Goal: Check status: Check status

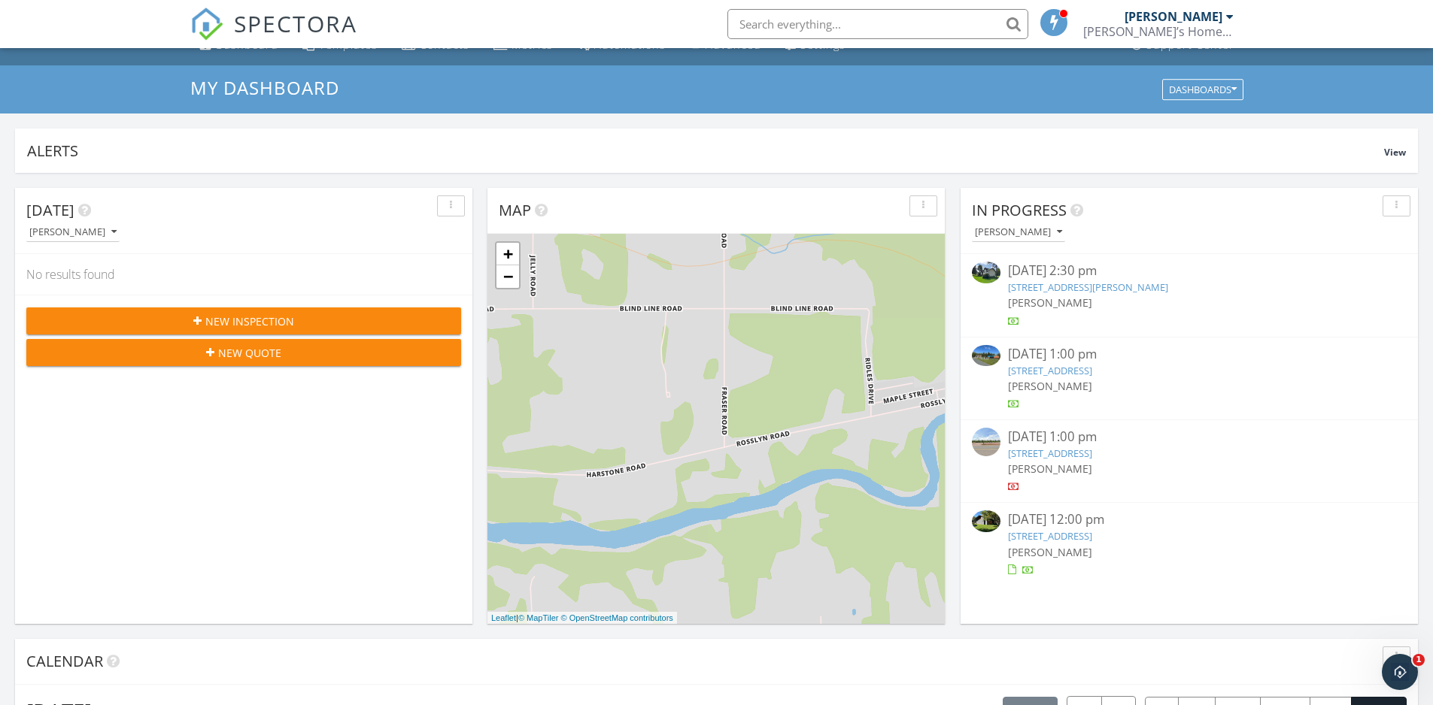
scroll to position [36, 0]
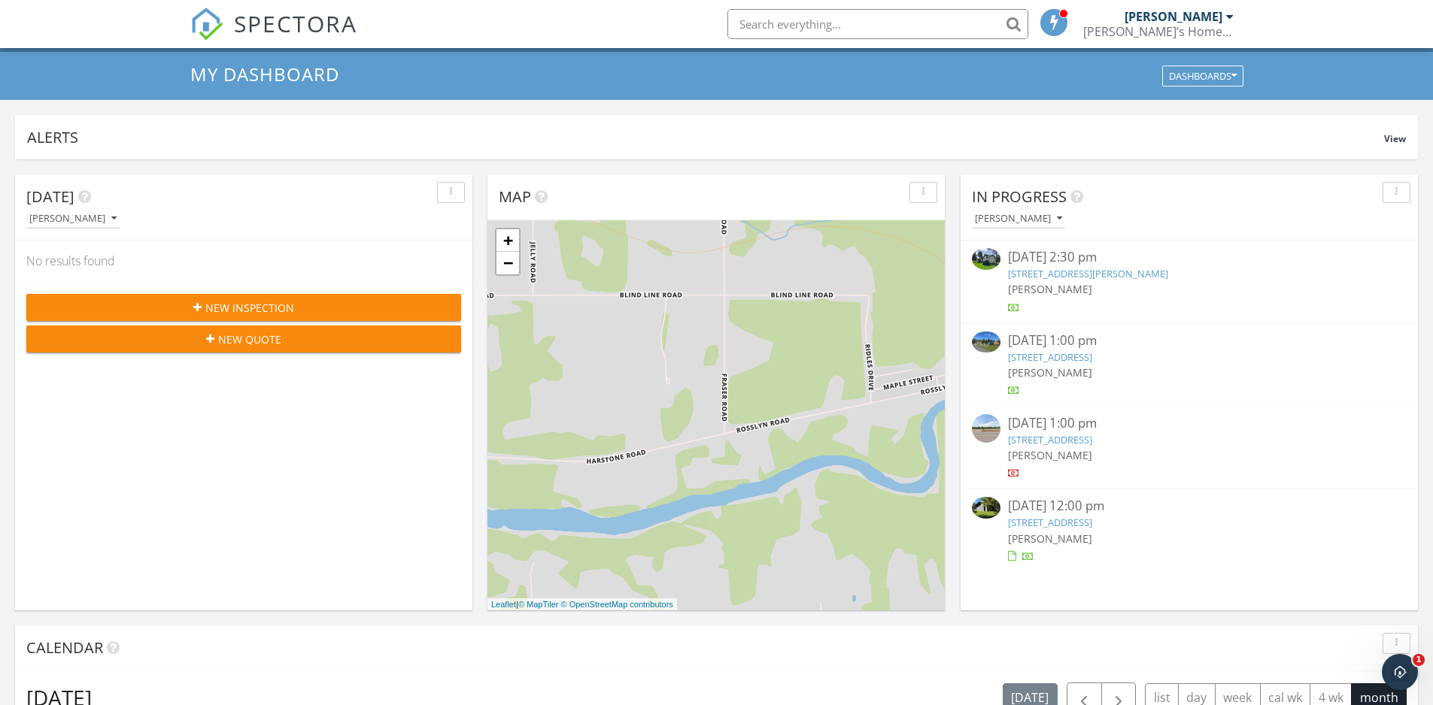
click at [1092, 521] on link "121 Chercover Dr, Thunder Bay, ON P7G 1A7" at bounding box center [1050, 523] width 84 height 14
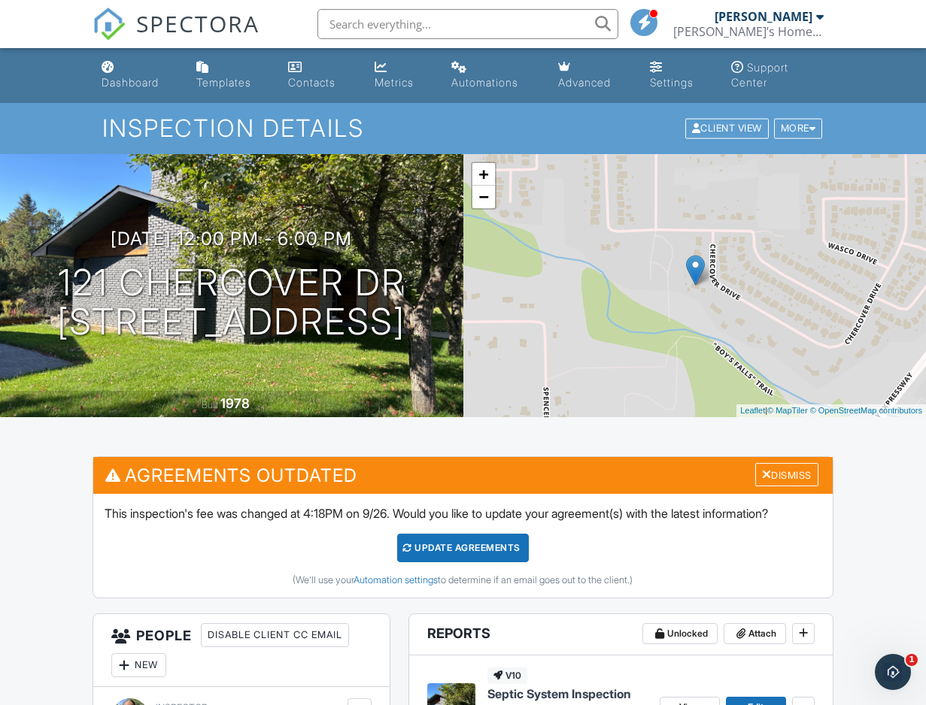
drag, startPoint x: 44, startPoint y: 487, endPoint x: 82, endPoint y: 389, distance: 105.0
click at [141, 68] on link "Dashboard" at bounding box center [137, 75] width 83 height 43
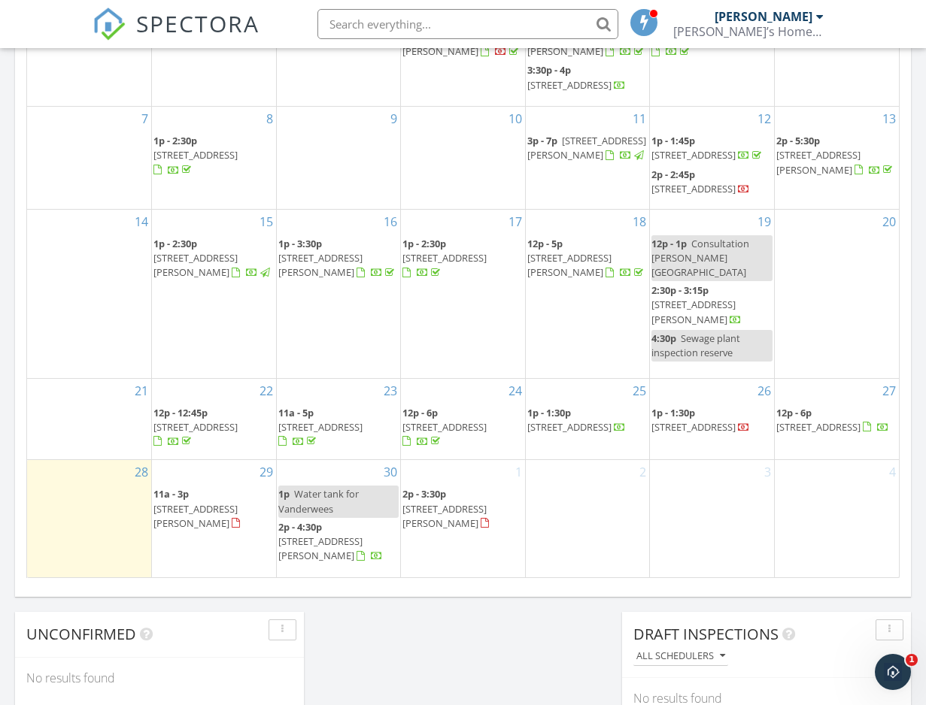
scroll to position [816, 0]
drag, startPoint x: 200, startPoint y: 526, endPoint x: 209, endPoint y: 516, distance: 13.3
click at [209, 516] on span "427 Merrill St, Thunder Bay P7A 1E7" at bounding box center [195, 517] width 84 height 28
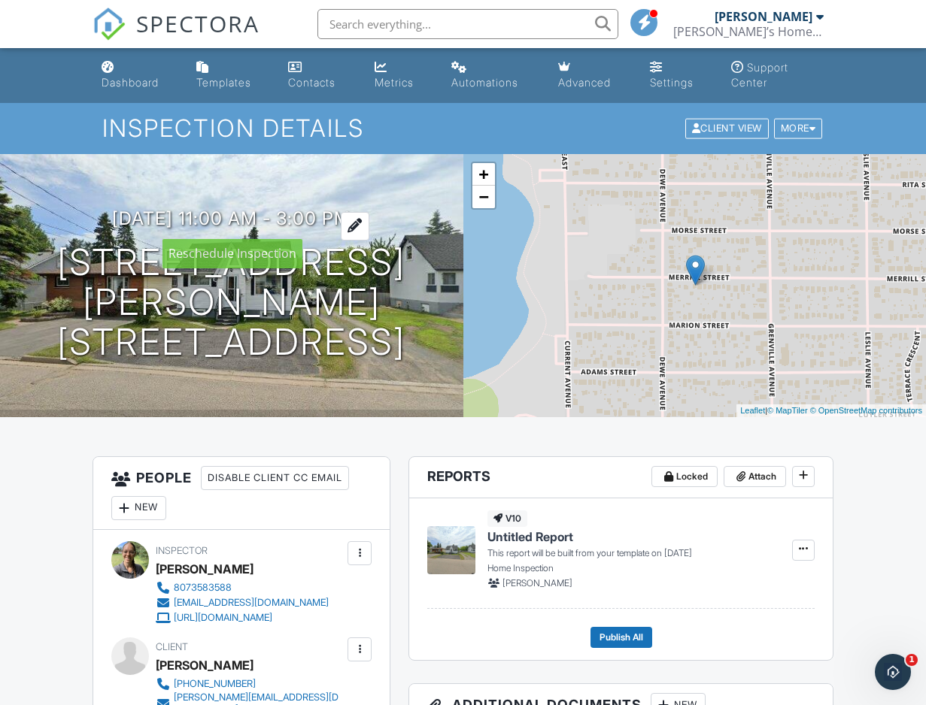
click at [144, 214] on h3 "[DATE] 11:00 am - 3:00 pm" at bounding box center [231, 218] width 238 height 20
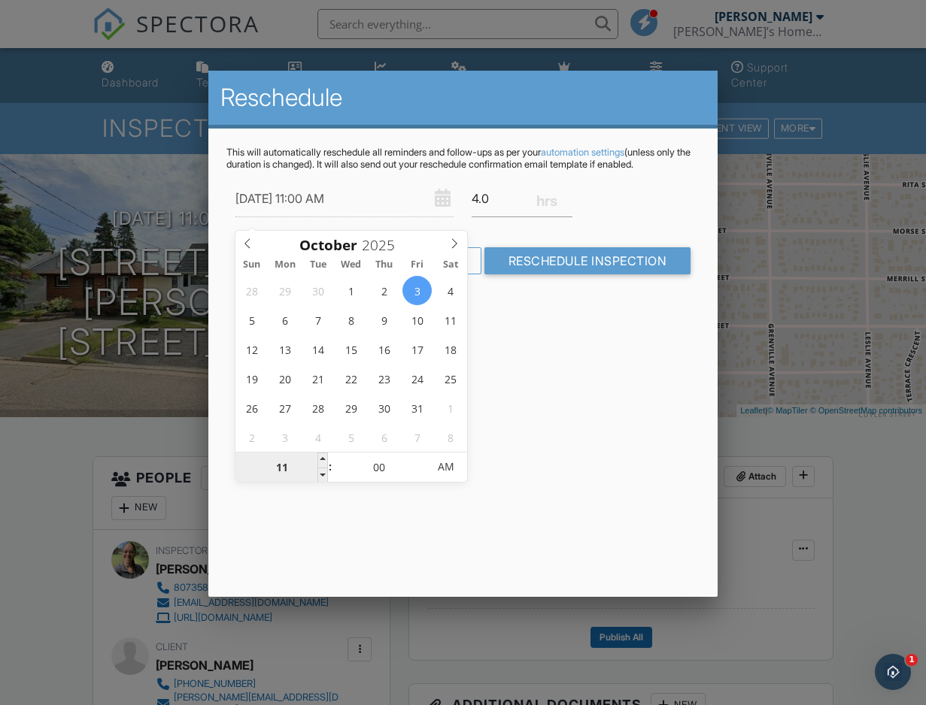
type input "10/03/2025 3:00 AM"
type input "03"
type input "[DATE] 3:00 PM"
click at [448, 469] on span "AM" at bounding box center [445, 467] width 41 height 30
type input "03"
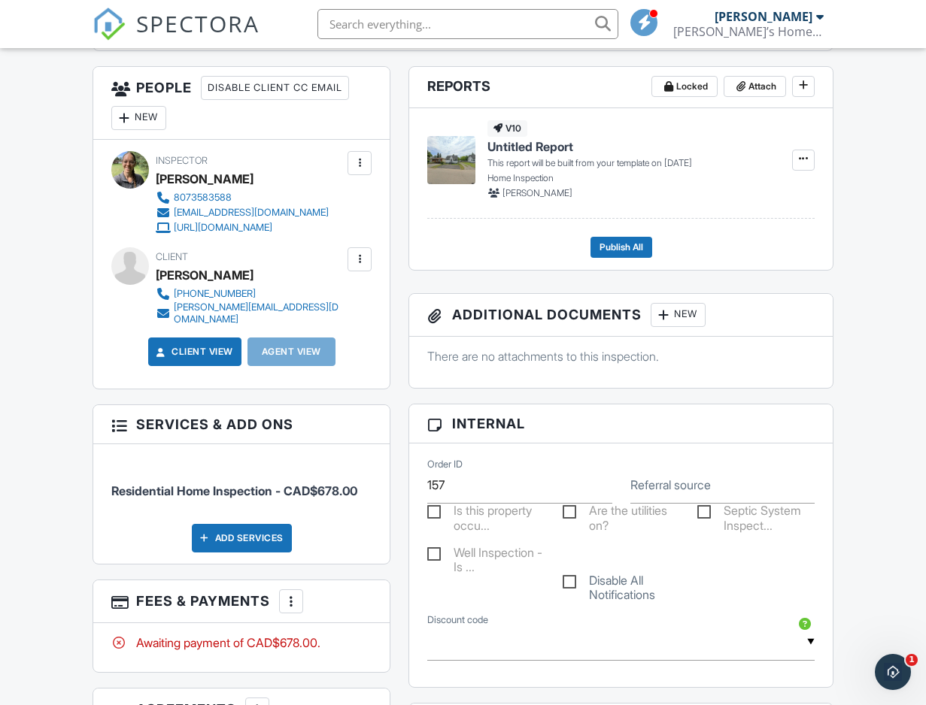
scroll to position [599, 0]
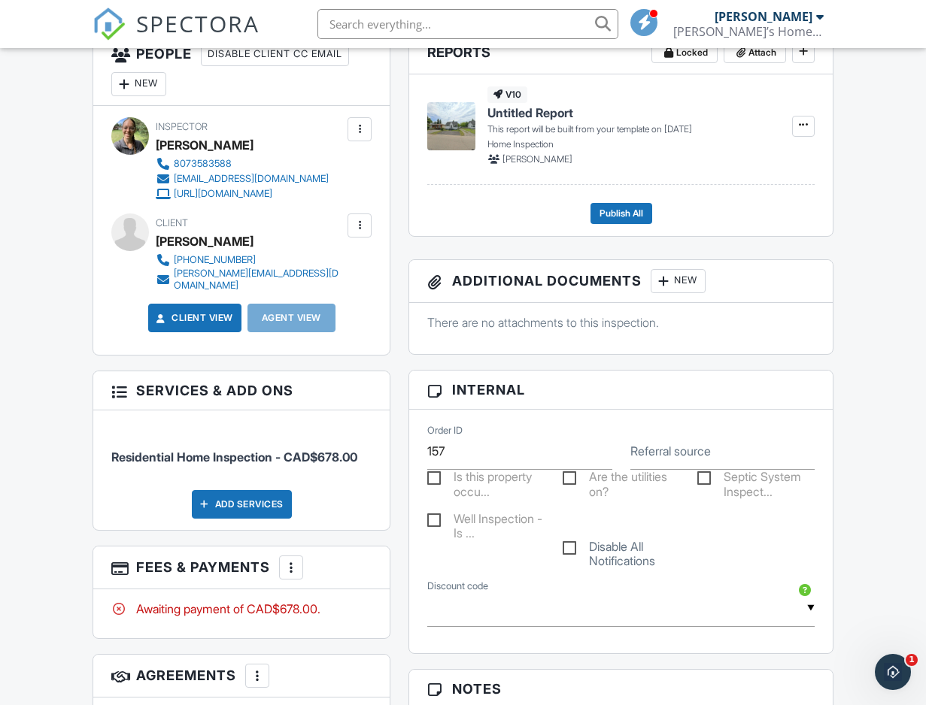
click at [576, 551] on label "Disable All Notifications" at bounding box center [621, 549] width 117 height 19
click at [572, 546] on input "Disable All Notifications" at bounding box center [568, 541] width 10 height 10
checkbox input "true"
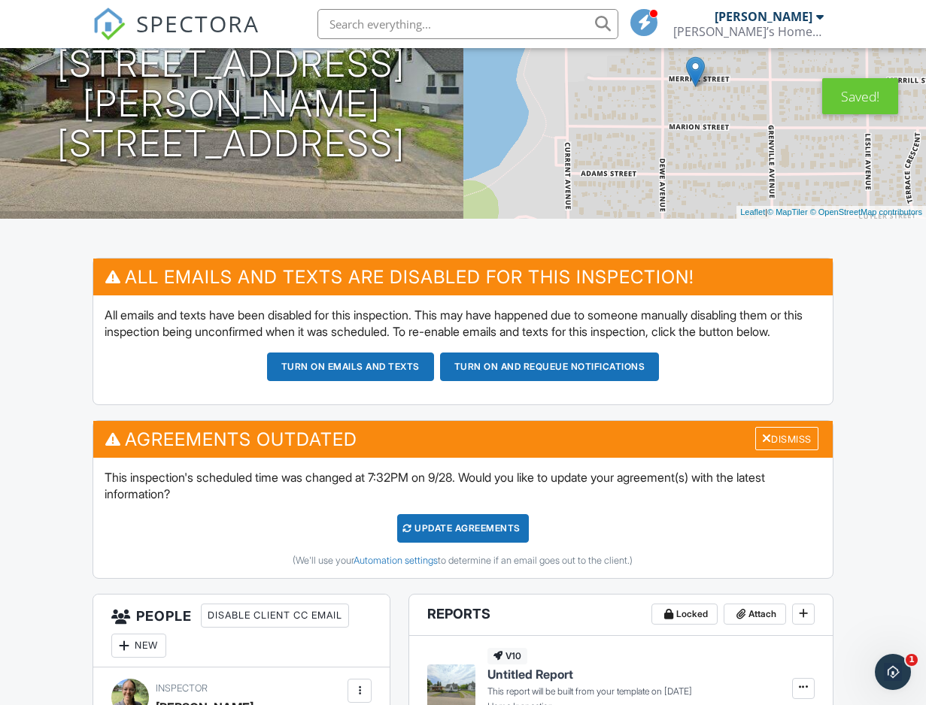
scroll to position [202, 0]
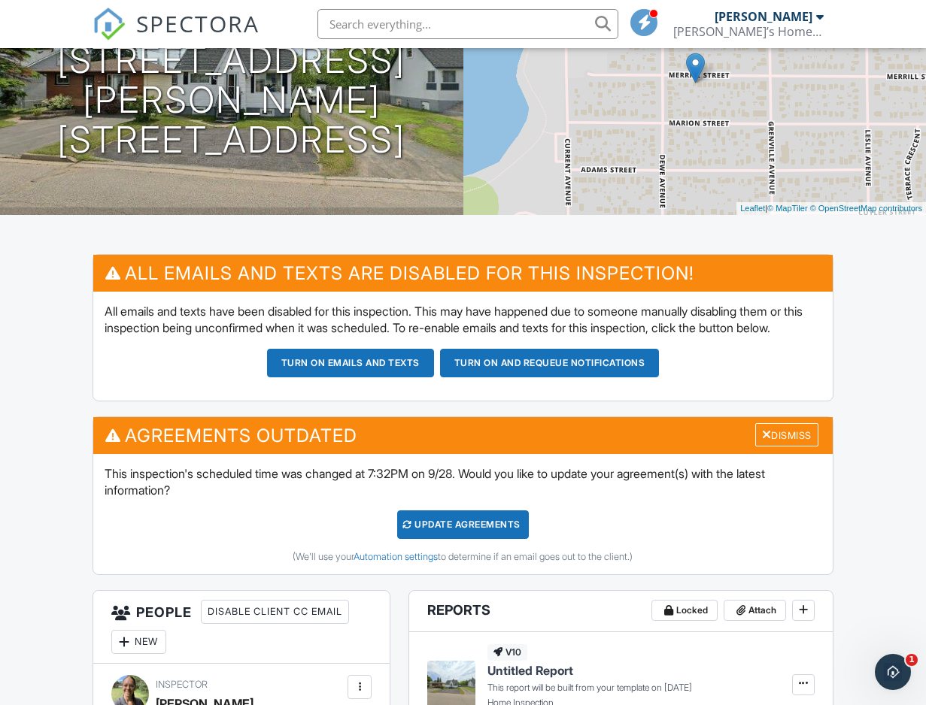
click at [464, 539] on div "Update Agreements" at bounding box center [463, 525] width 132 height 29
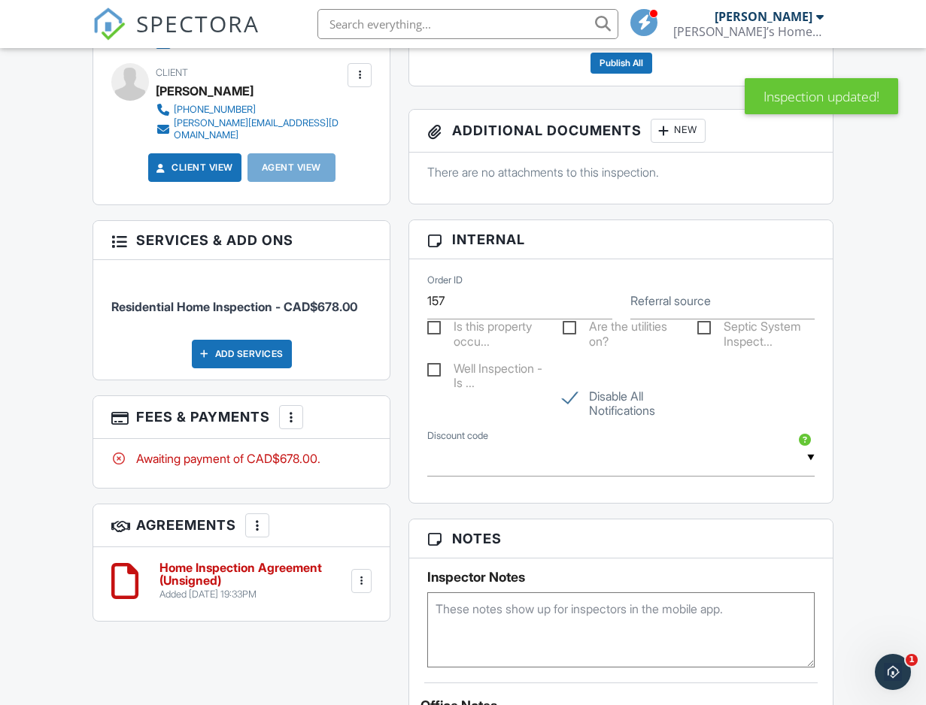
scroll to position [731, 0]
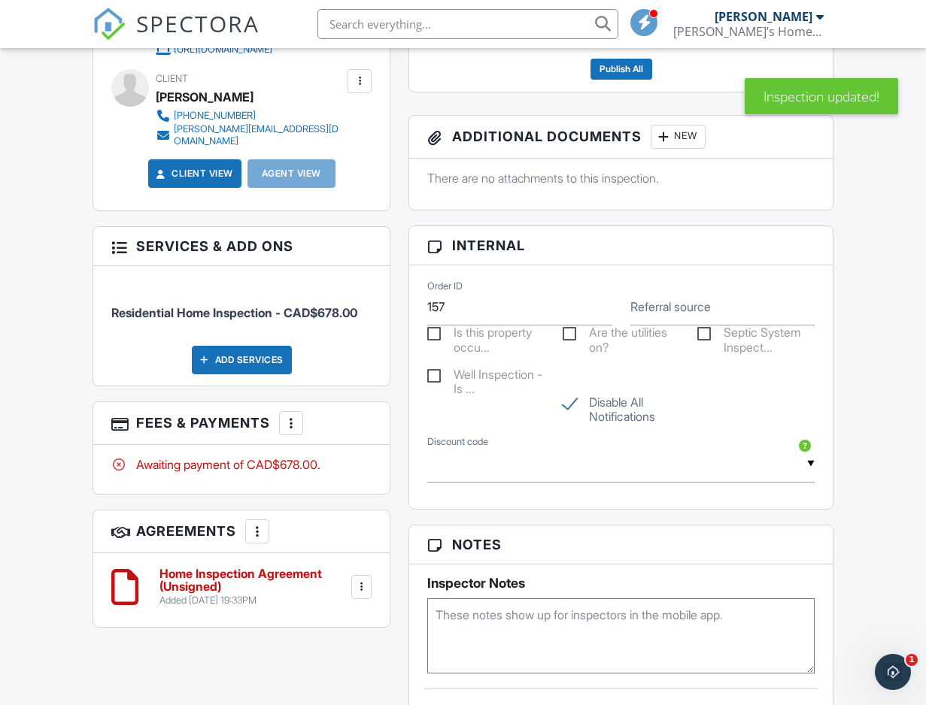
click at [581, 414] on label "Disable All Notifications" at bounding box center [621, 405] width 117 height 19
checkbox input "false"
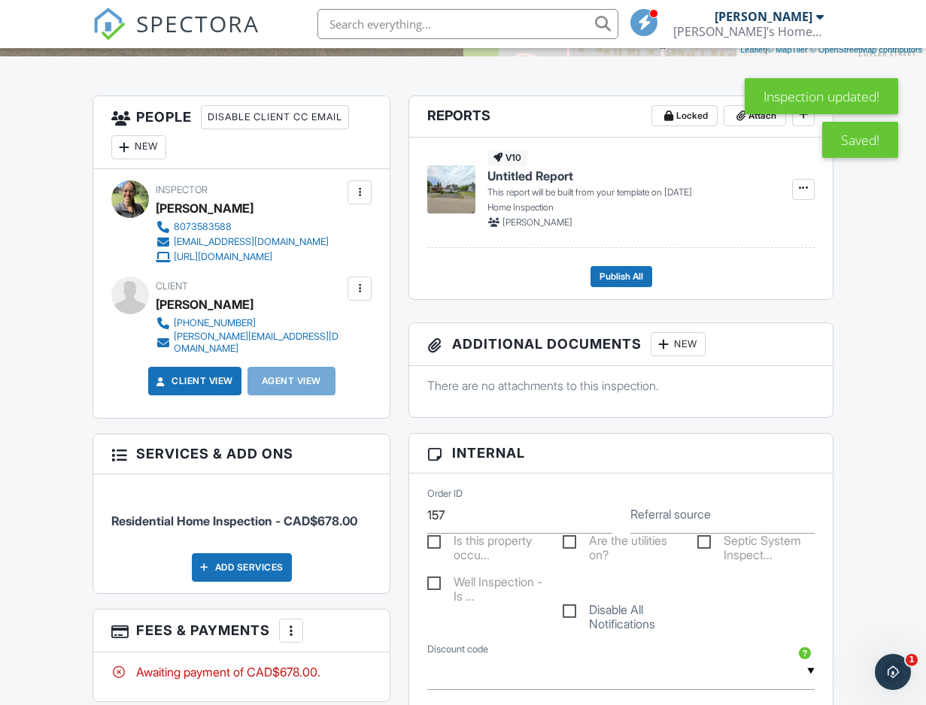
scroll to position [0, 0]
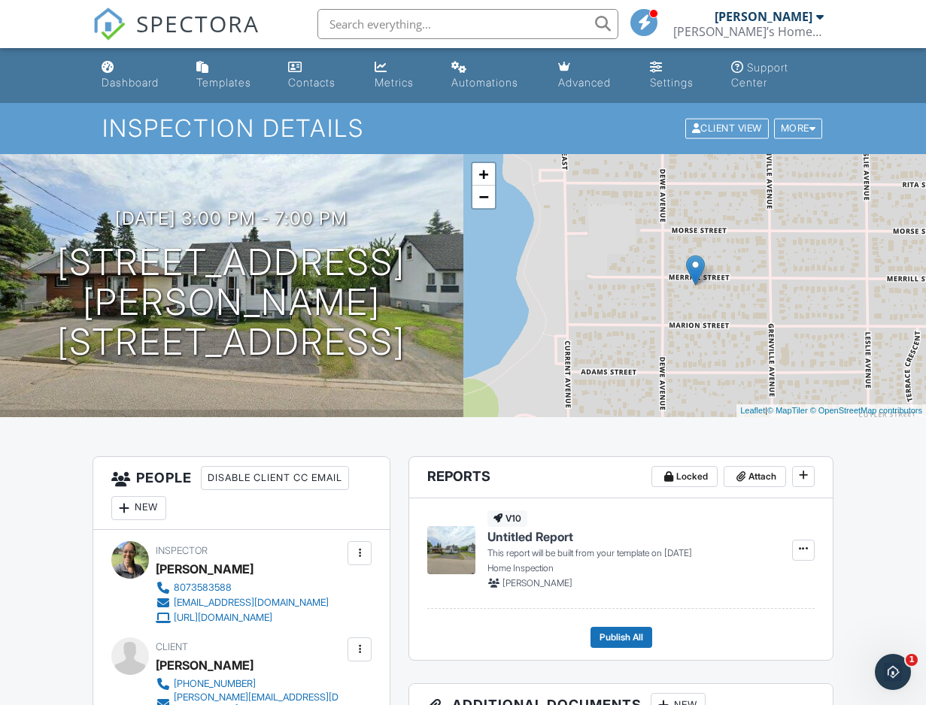
click at [139, 70] on link "Dashboard" at bounding box center [137, 75] width 83 height 43
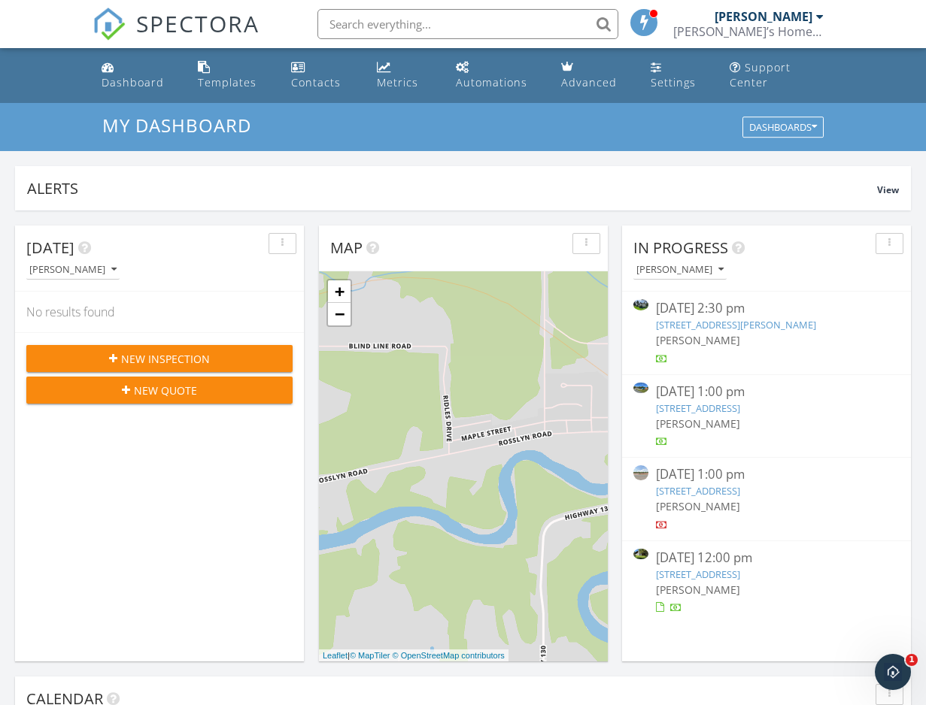
click at [740, 572] on link "121 Chercover Dr, Thunder Bay, ON P7G 1A7" at bounding box center [698, 575] width 84 height 14
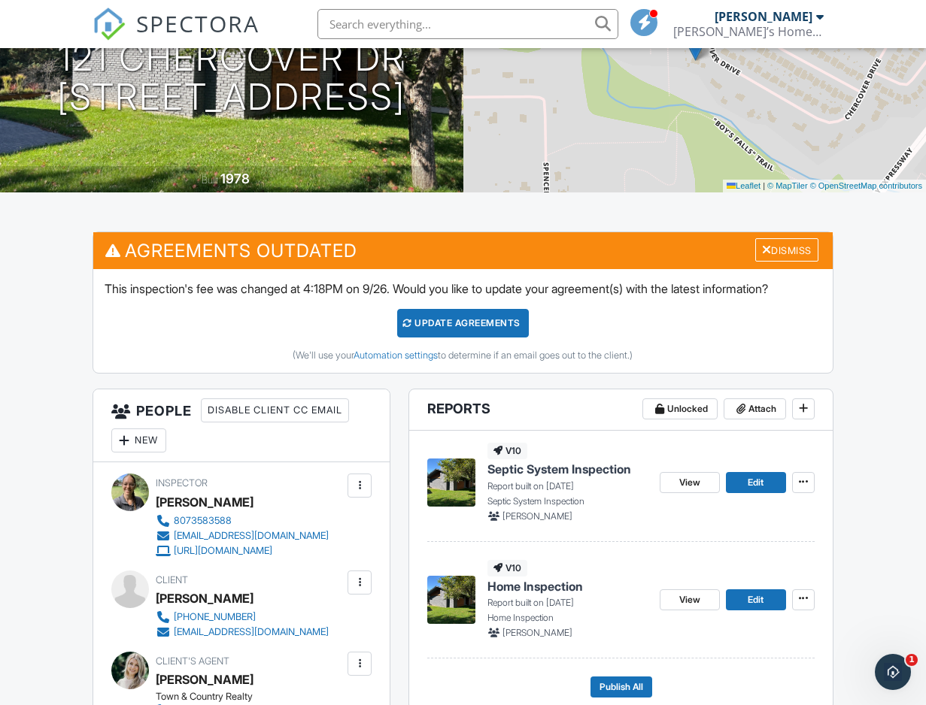
scroll to position [226, 0]
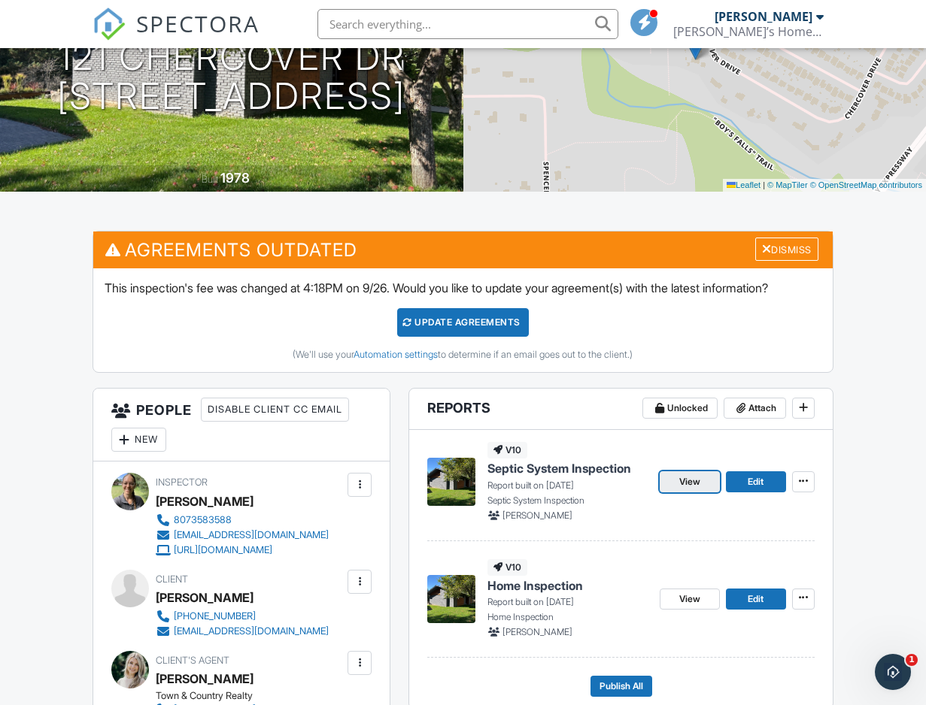
click at [687, 484] on span "View" at bounding box center [689, 482] width 21 height 15
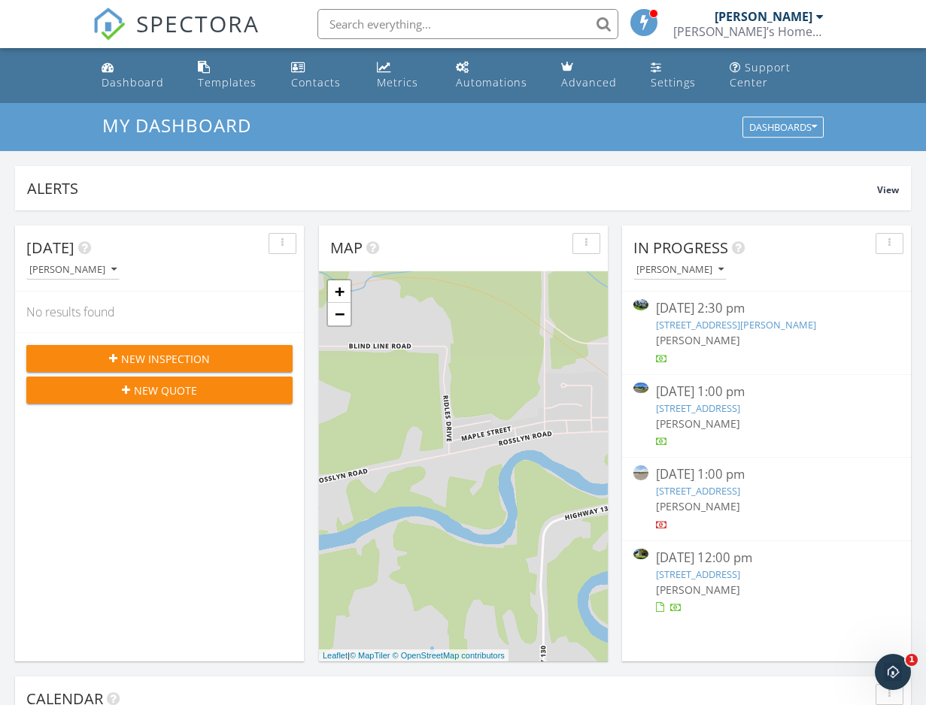
click at [705, 582] on div "[PERSON_NAME]" at bounding box center [767, 590] width 222 height 16
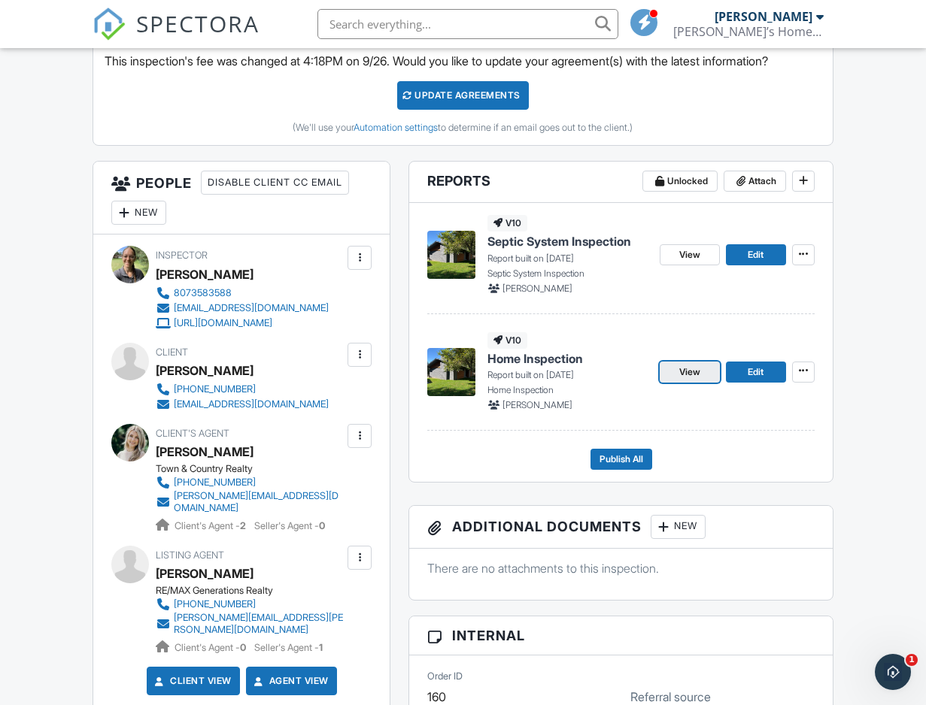
click at [681, 370] on span "View" at bounding box center [689, 372] width 21 height 15
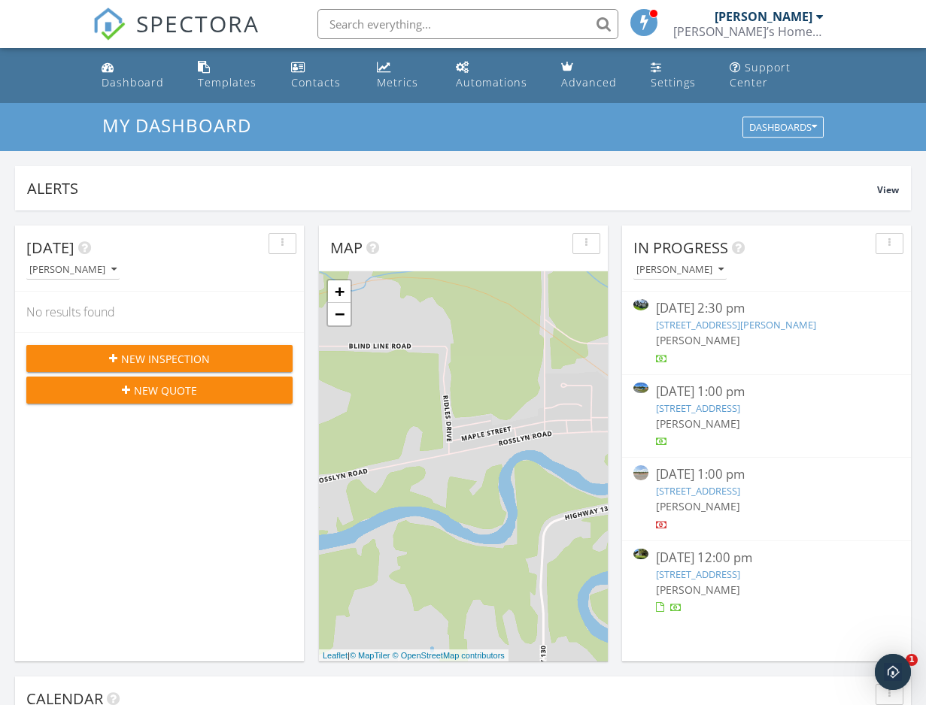
click at [714, 584] on span "[PERSON_NAME]" at bounding box center [698, 590] width 84 height 14
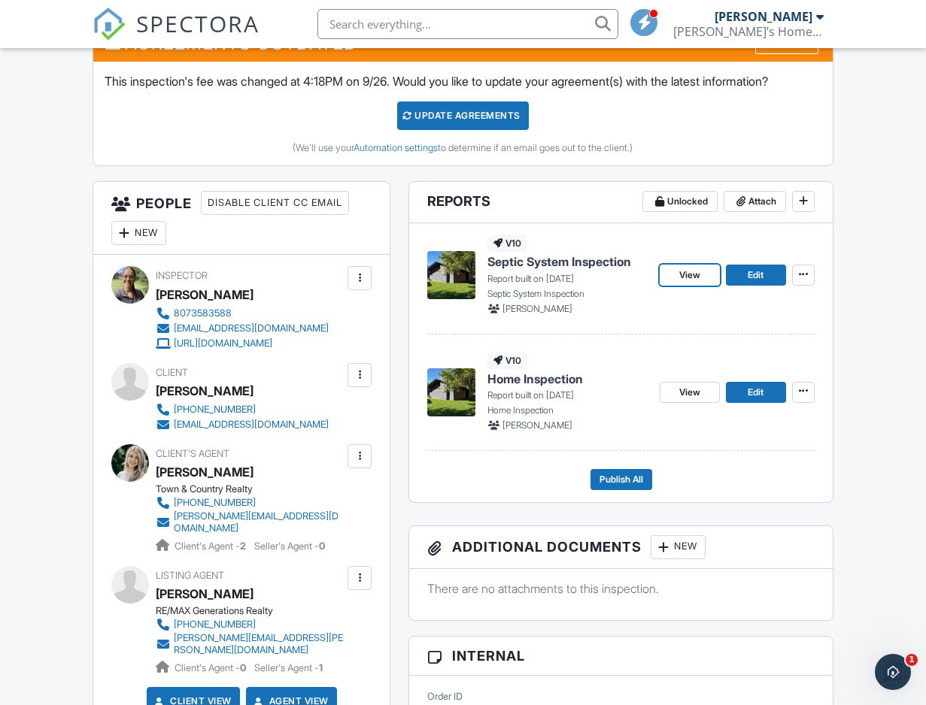
click at [693, 272] on span "View" at bounding box center [689, 275] width 21 height 15
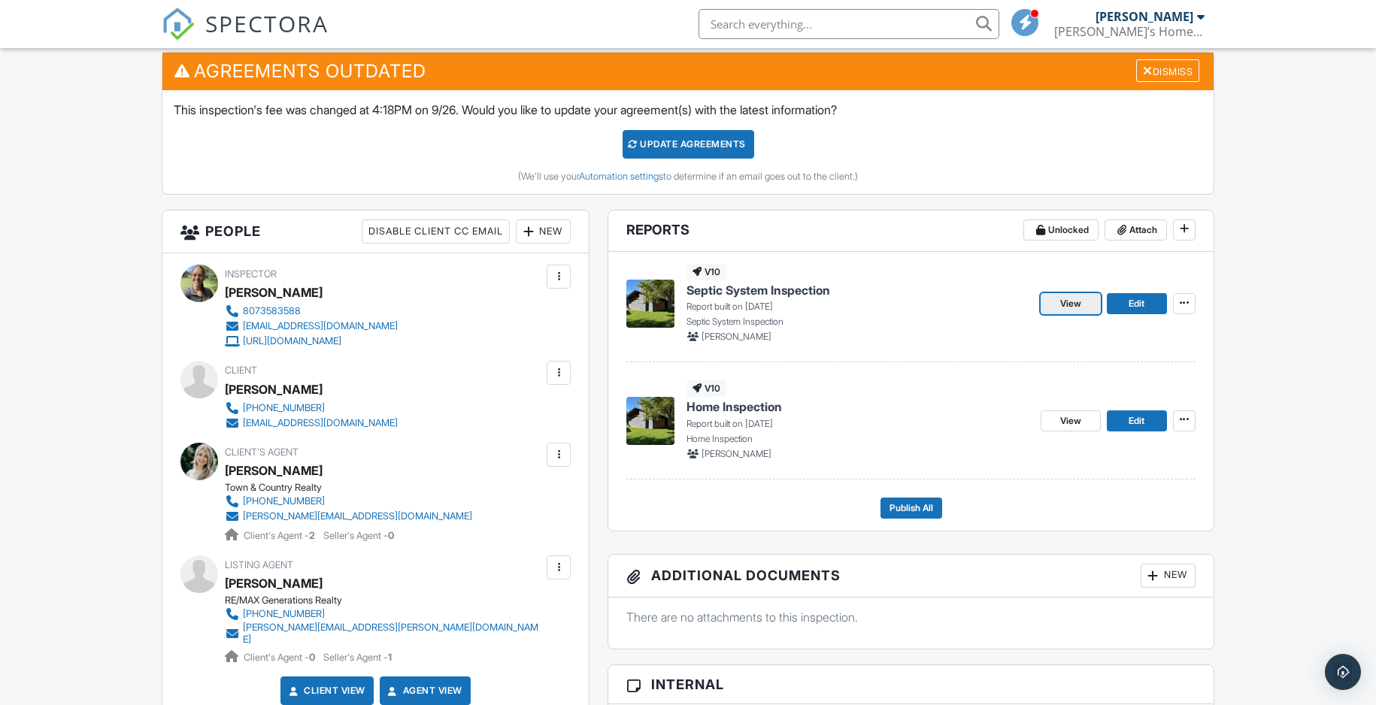
click at [1060, 303] on link "View" at bounding box center [1071, 303] width 60 height 21
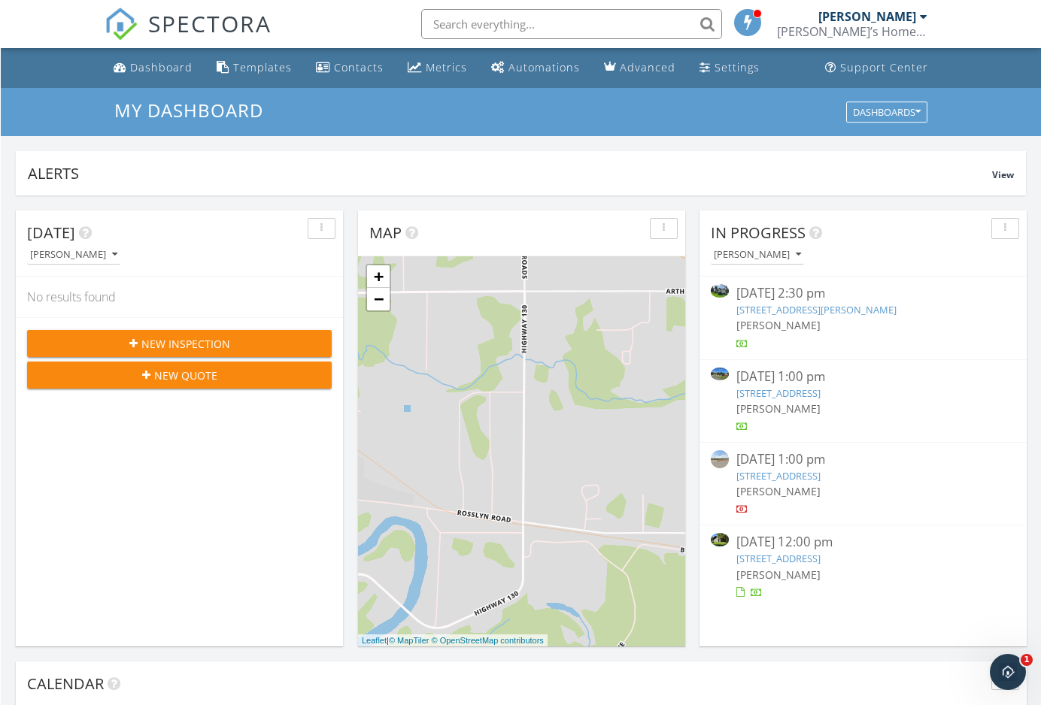
scroll to position [1370, 1042]
click at [802, 557] on link "121 Chercover Dr, Thunder Bay, ON P7G 1A7" at bounding box center [778, 559] width 84 height 14
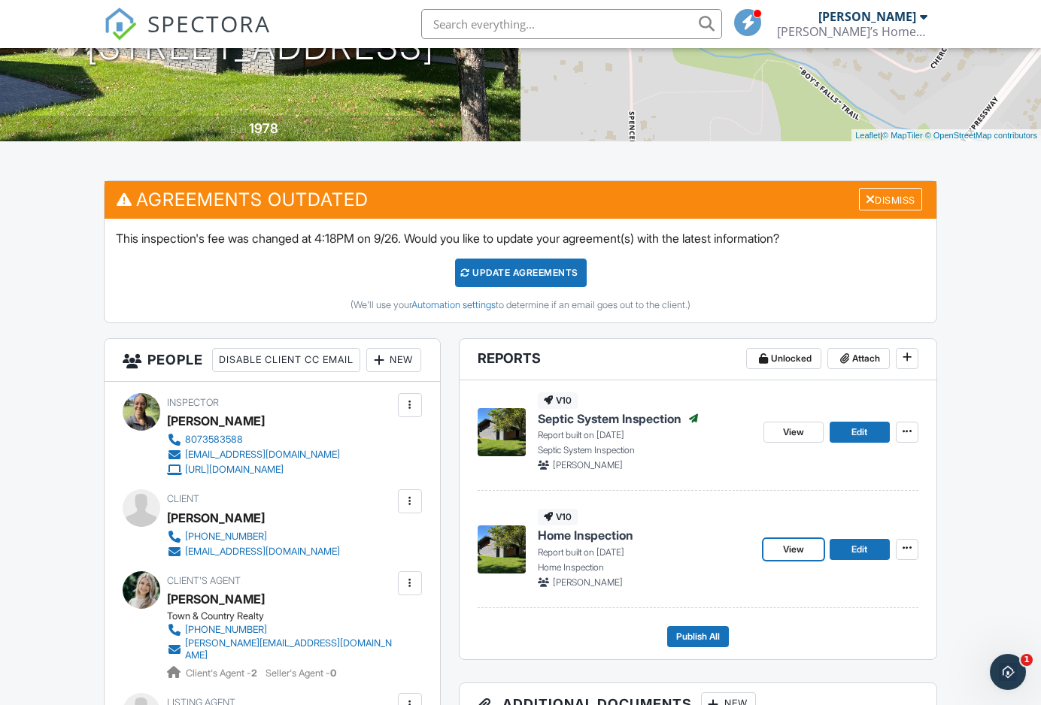
click at [802, 556] on span "View" at bounding box center [793, 549] width 21 height 15
